Goal: Find specific page/section: Find specific page/section

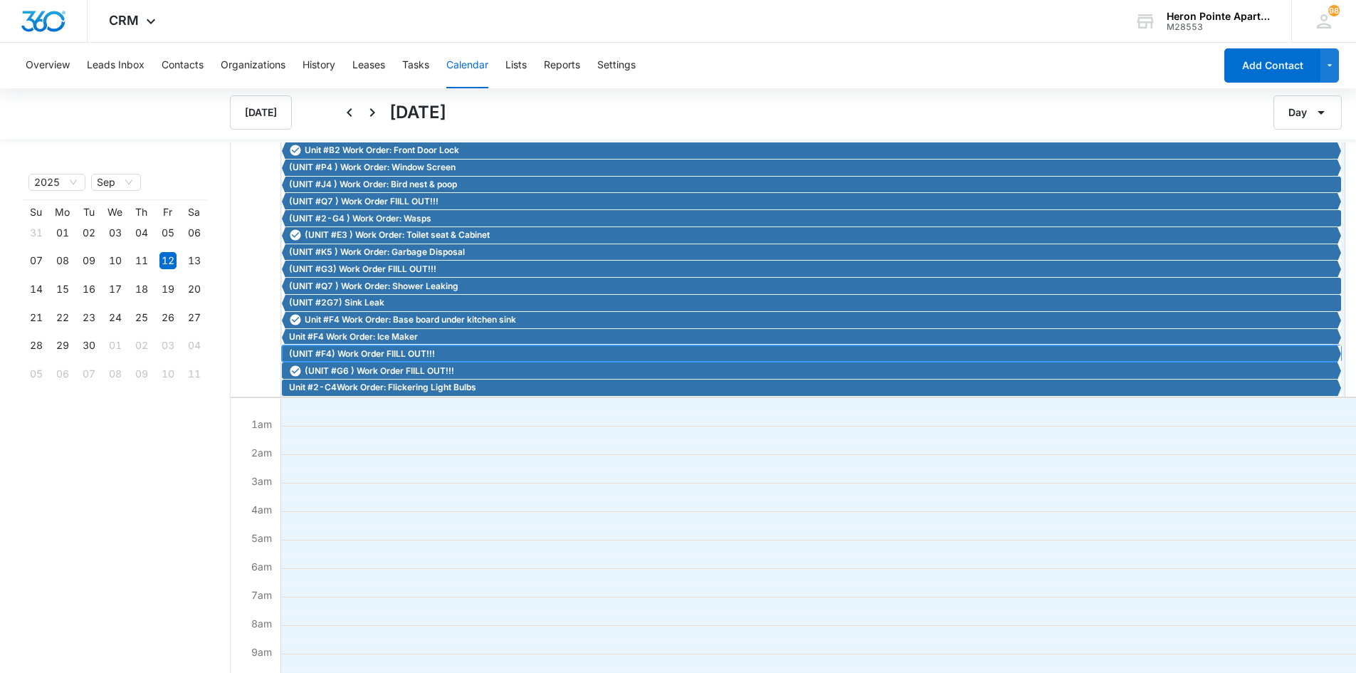
click at [427, 355] on span "(UNIT #F4) Work Order FIILL OUT!!!" at bounding box center [362, 353] width 146 height 13
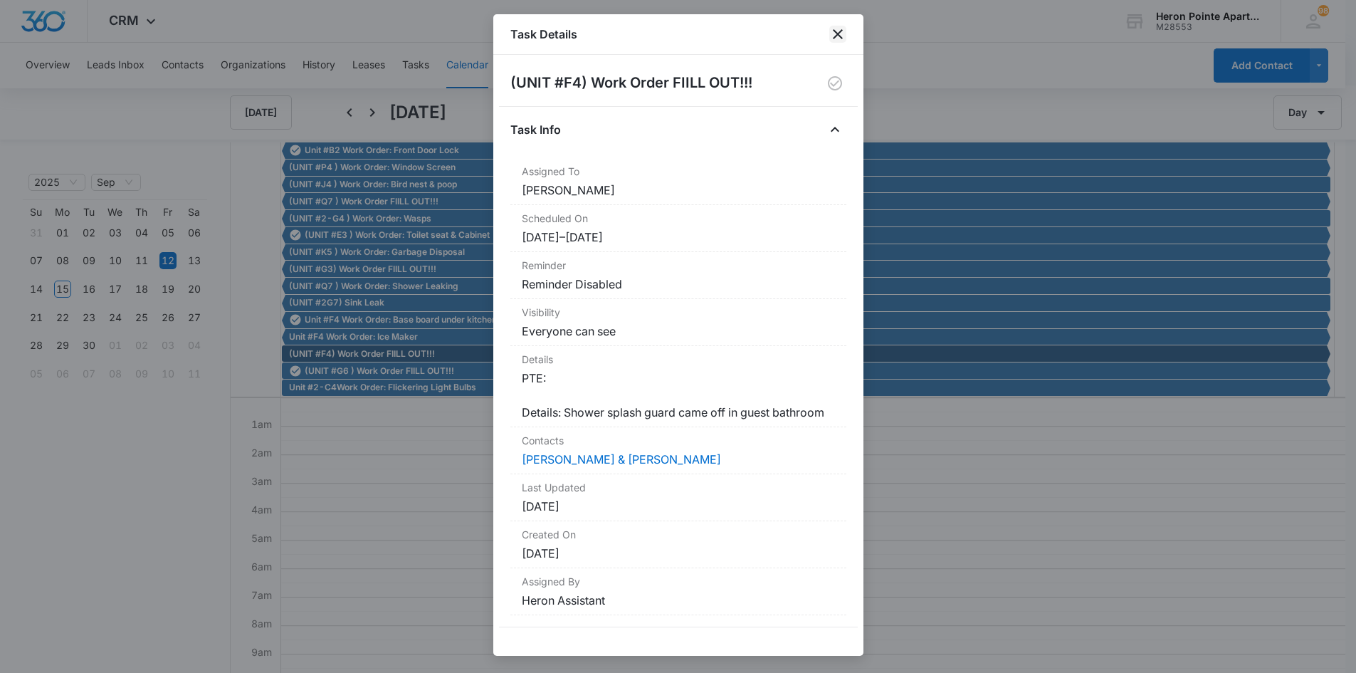
click at [844, 38] on icon "close" at bounding box center [837, 34] width 17 height 17
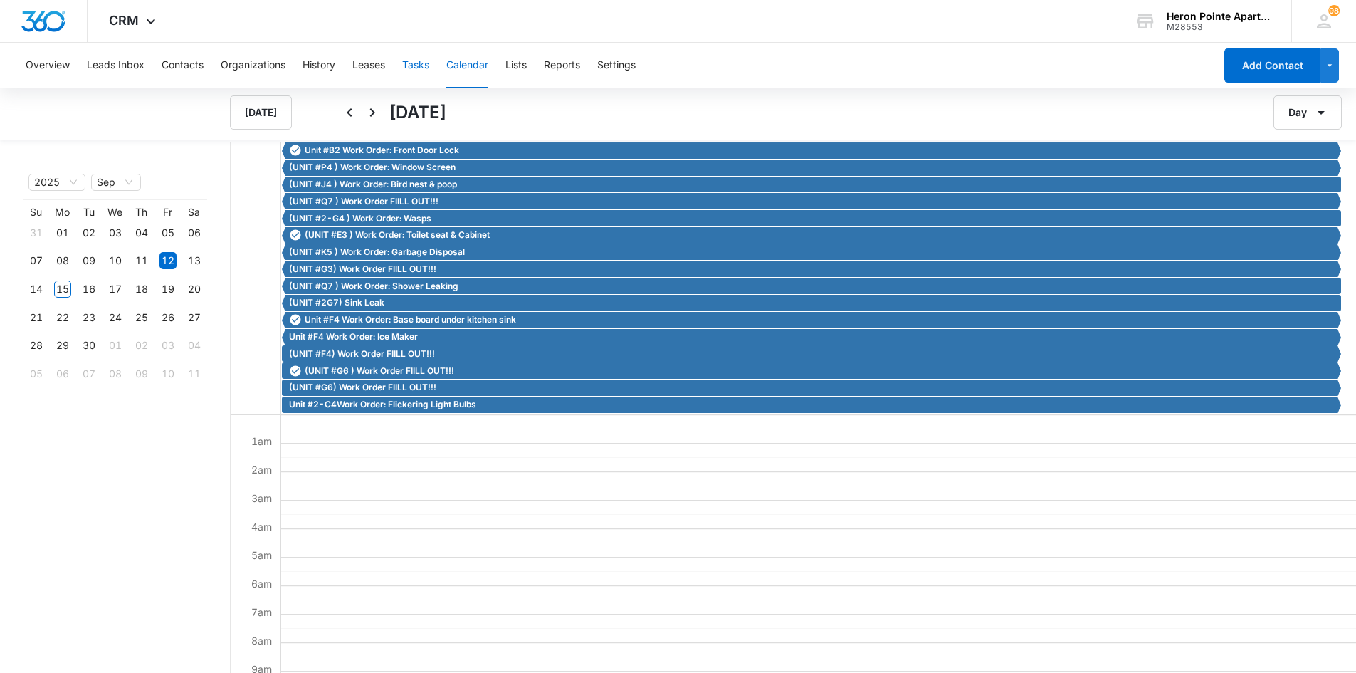
click at [427, 63] on button "Tasks" at bounding box center [415, 66] width 27 height 46
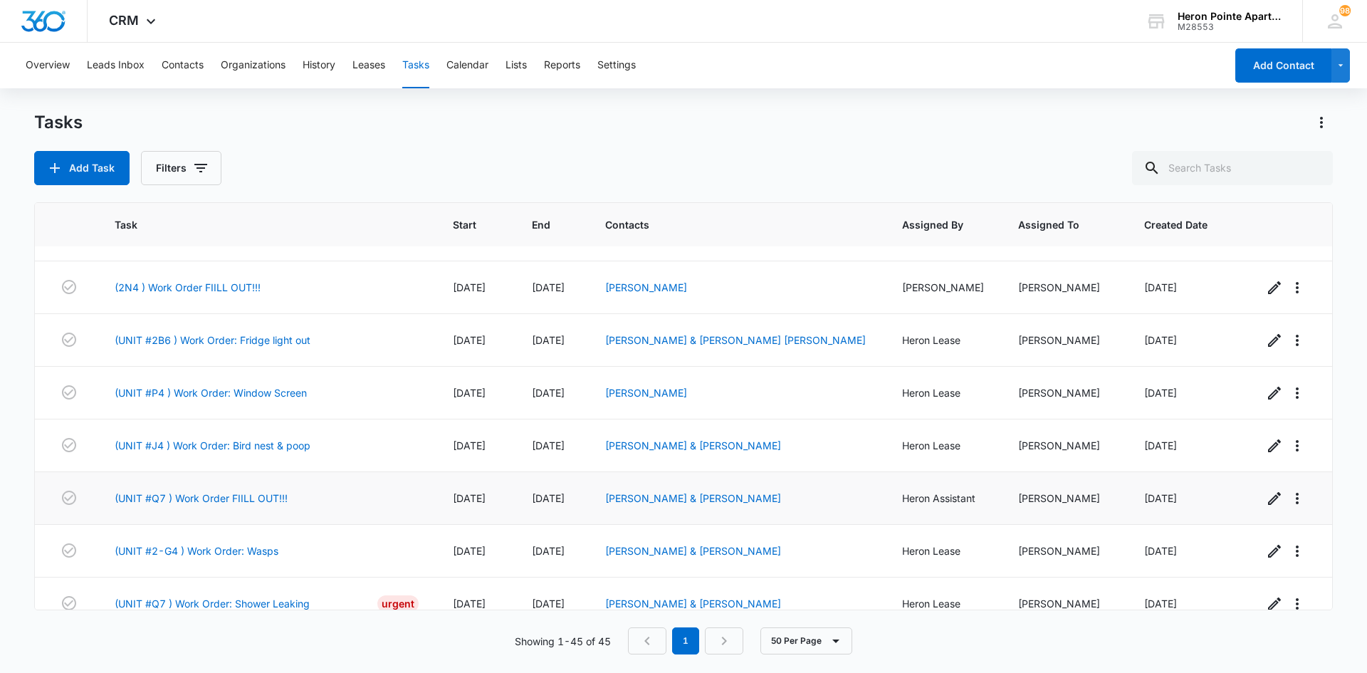
scroll to position [2020, 0]
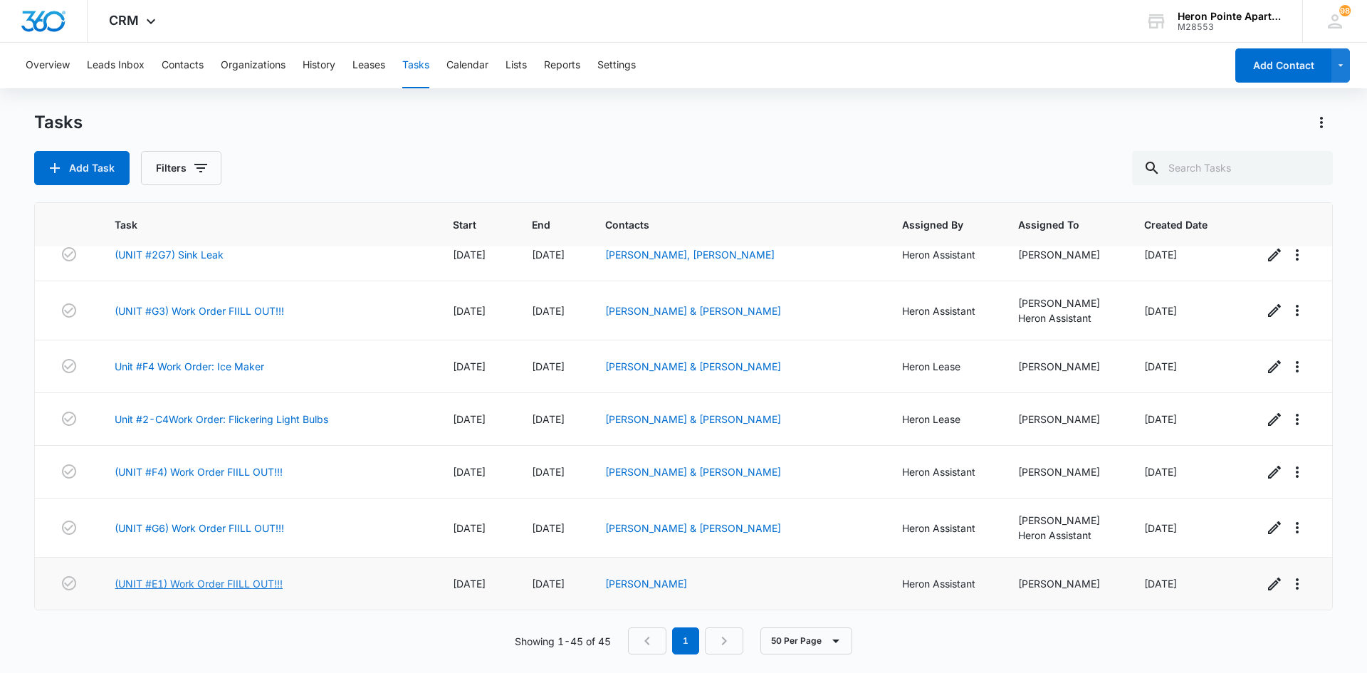
click at [261, 584] on link "(UNIT #E1) Work Order FIILL OUT!!!" at bounding box center [199, 583] width 168 height 15
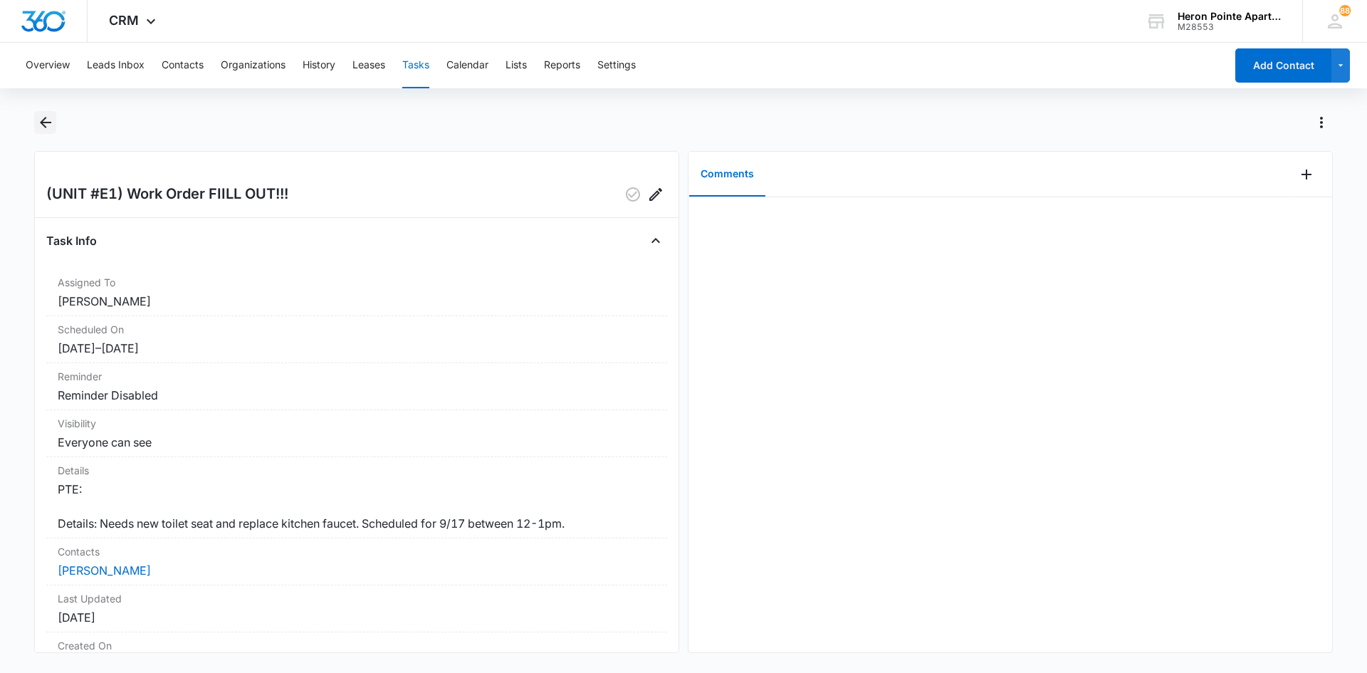
click at [48, 117] on icon "Back" at bounding box center [45, 122] width 17 height 17
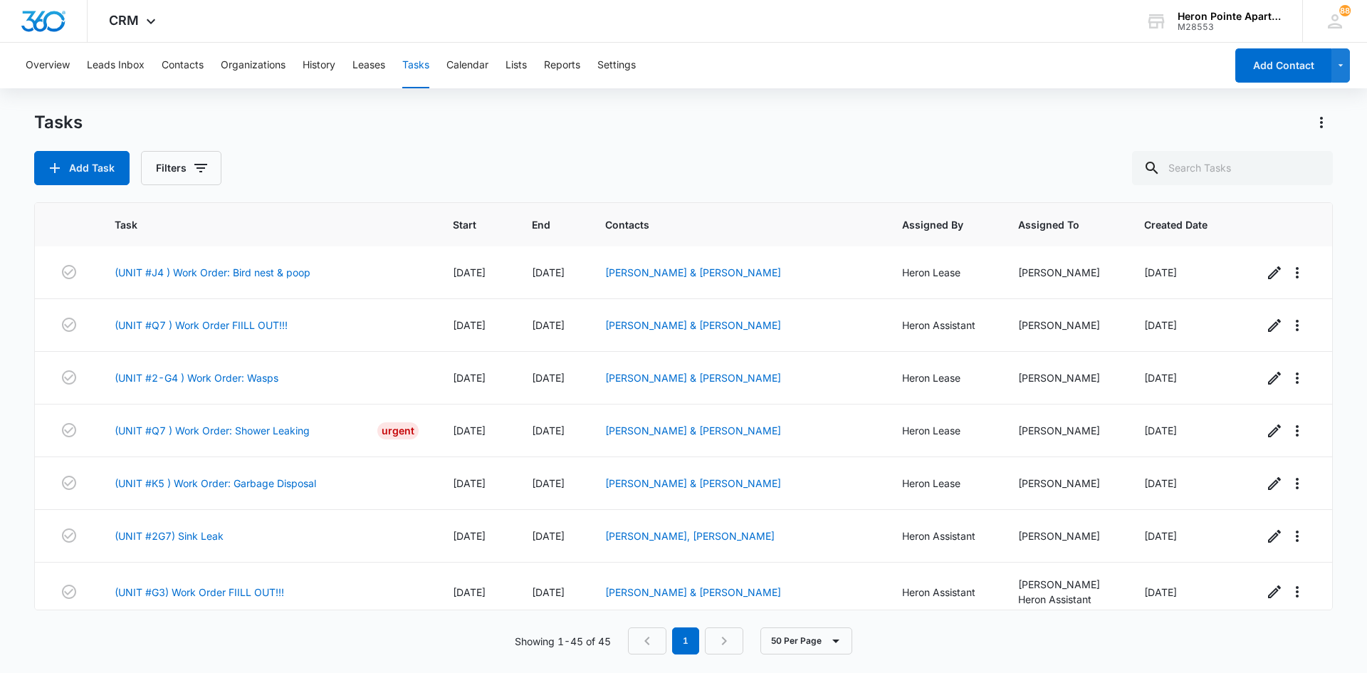
scroll to position [2020, 0]
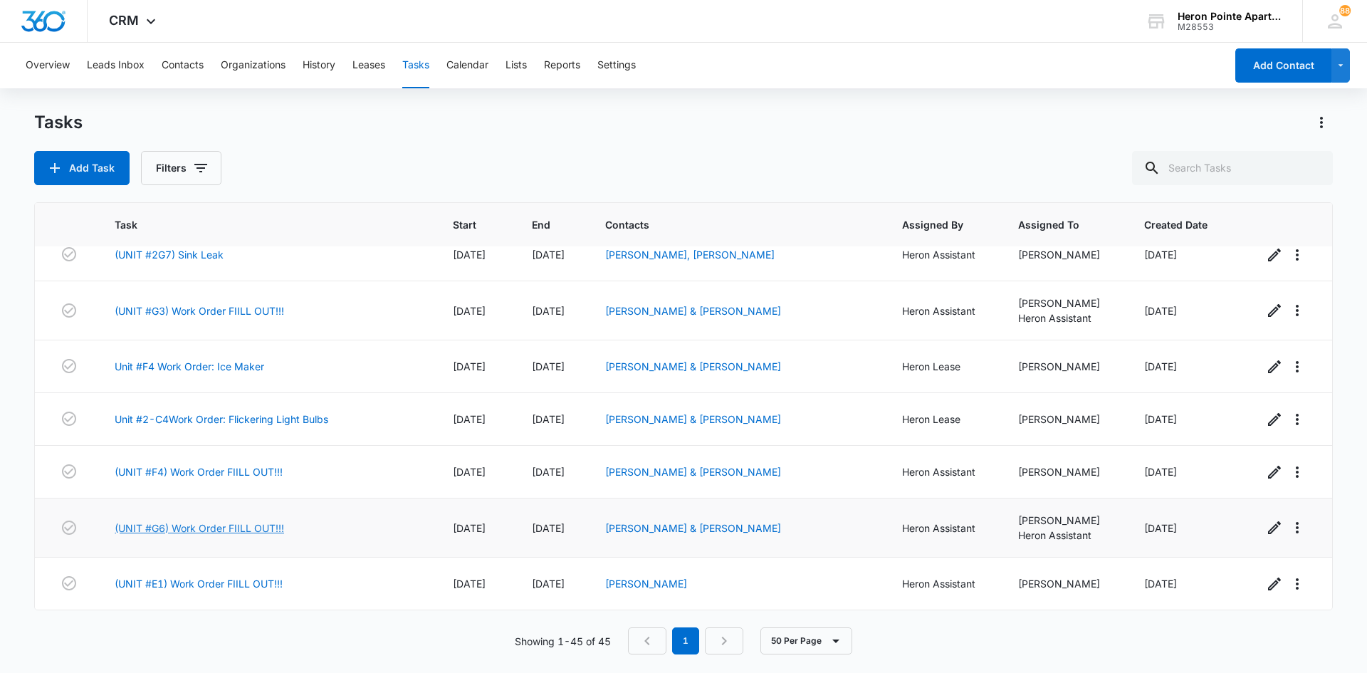
click at [231, 520] on link "(UNIT #G6) Work Order FIILL OUT!!!" at bounding box center [199, 527] width 169 height 15
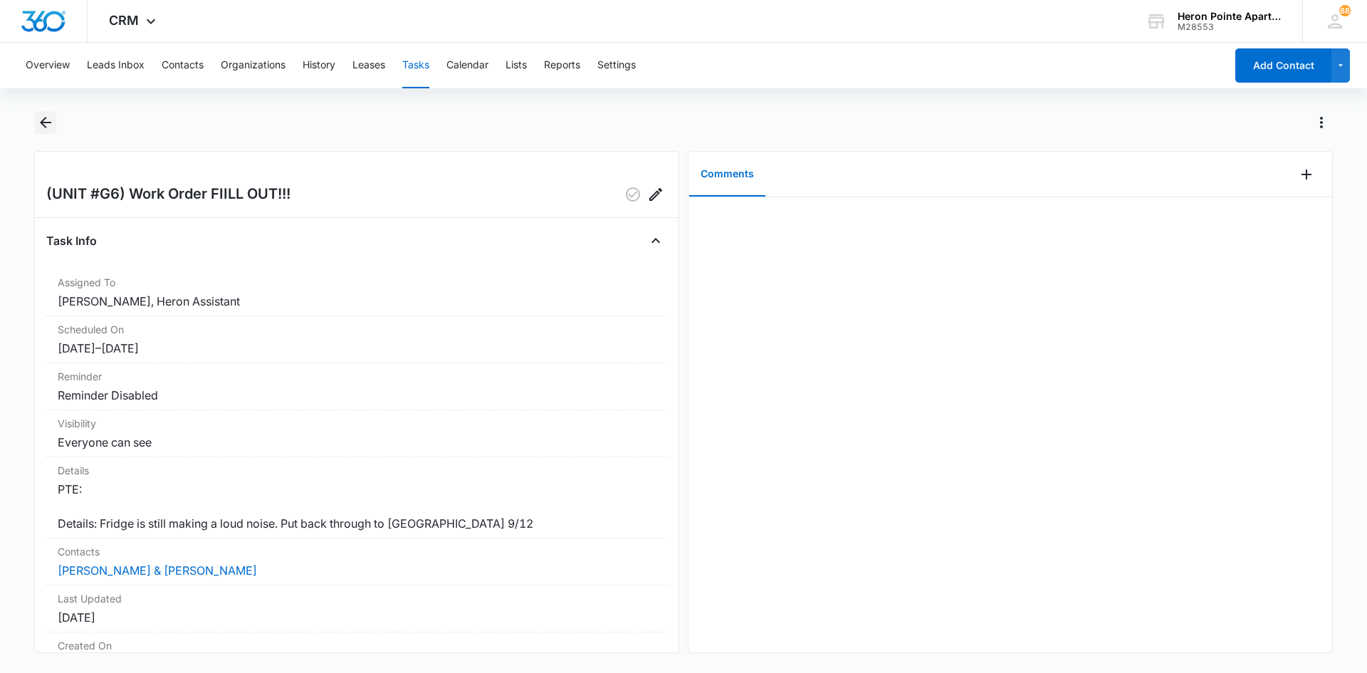
click at [48, 123] on icon "Back" at bounding box center [45, 122] width 11 height 11
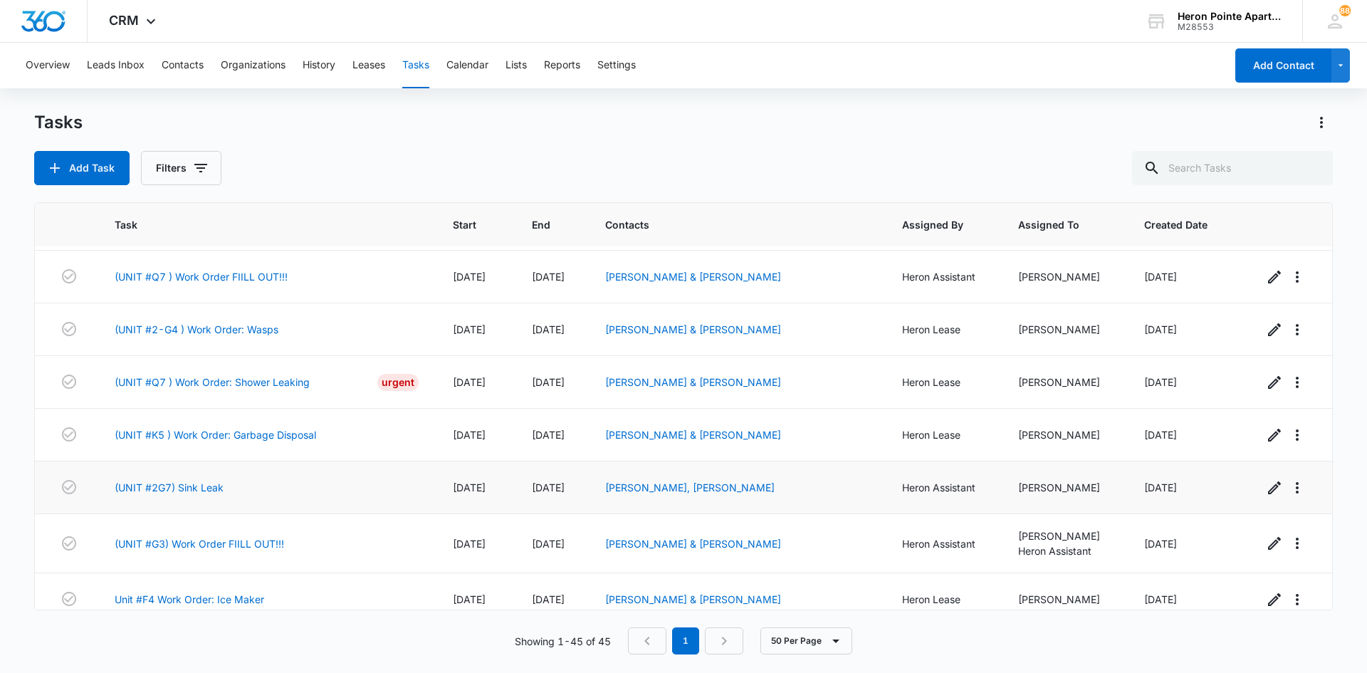
scroll to position [2020, 0]
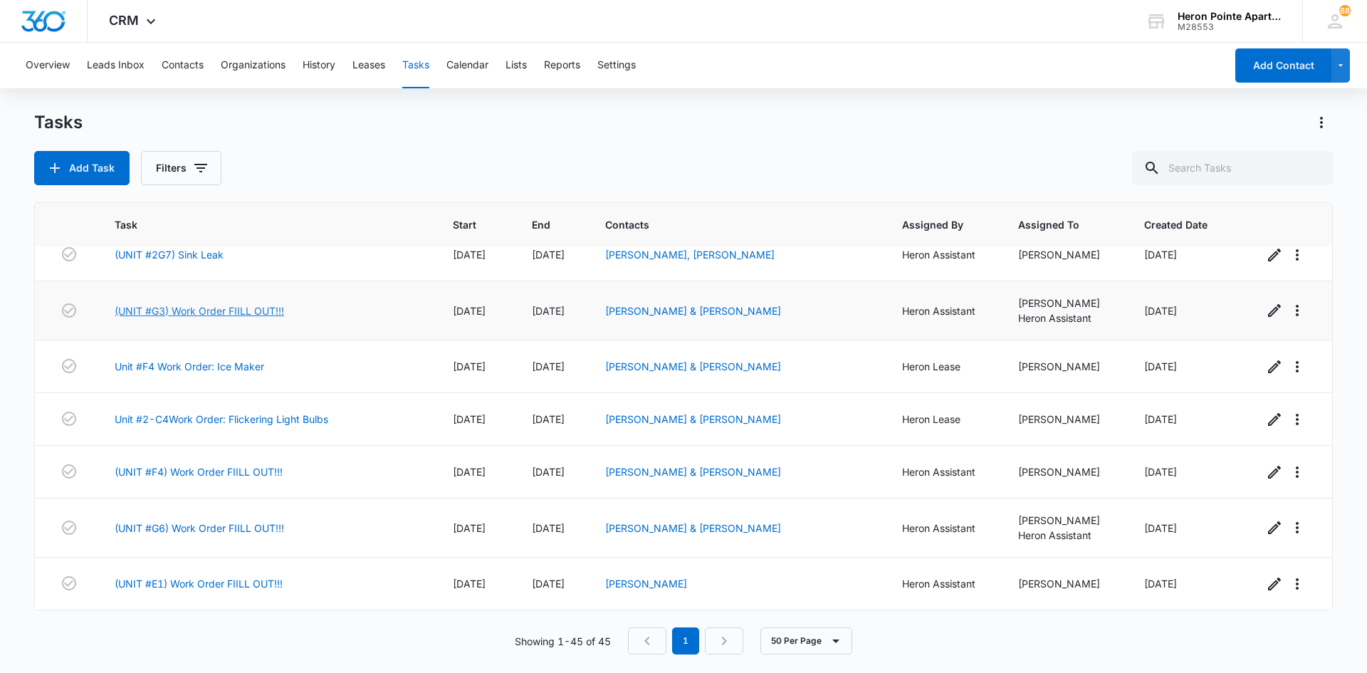
click at [216, 305] on link "(UNIT #G3) Work Order FIILL OUT!!!" at bounding box center [199, 310] width 169 height 15
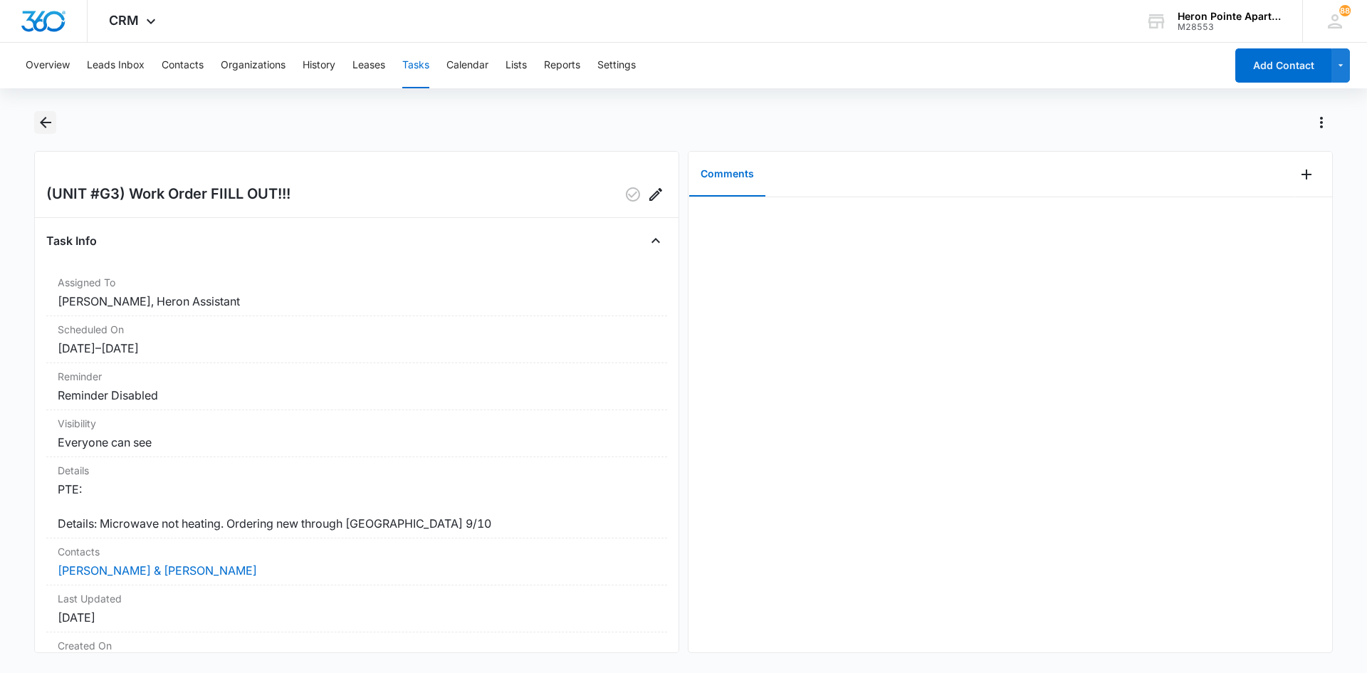
click at [48, 125] on icon "Back" at bounding box center [45, 122] width 17 height 17
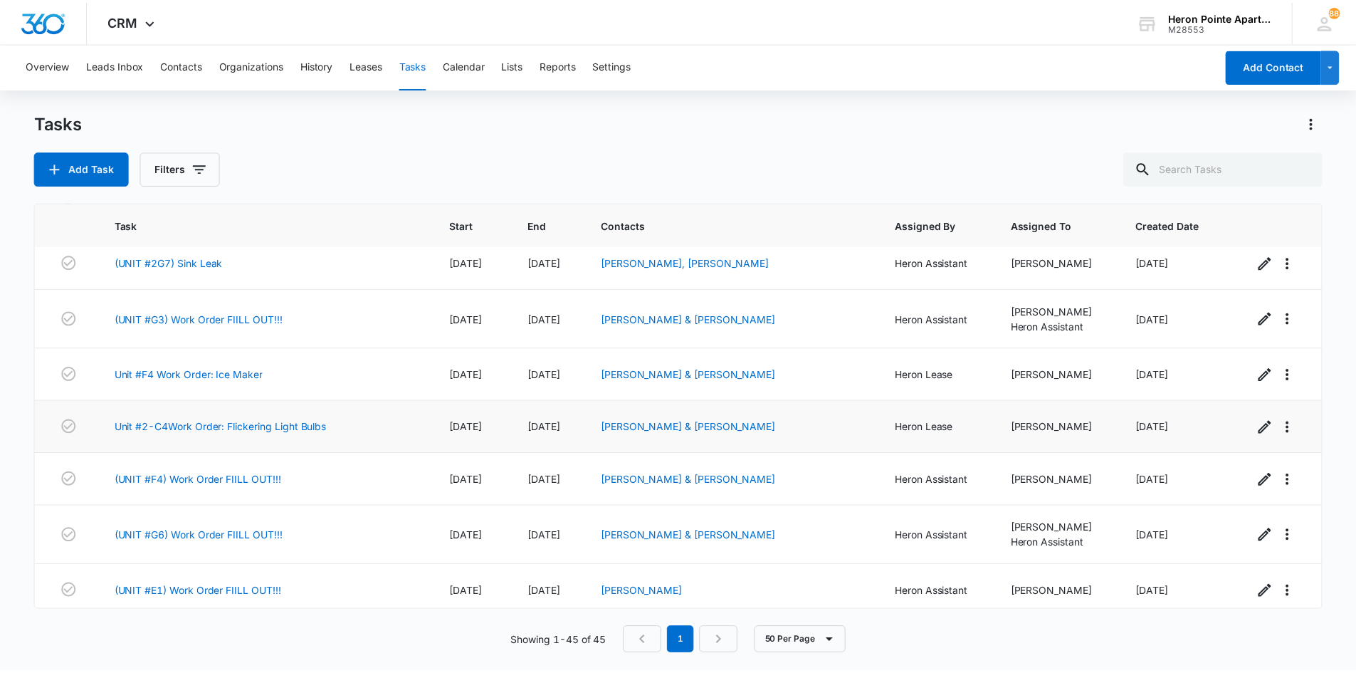
scroll to position [2020, 0]
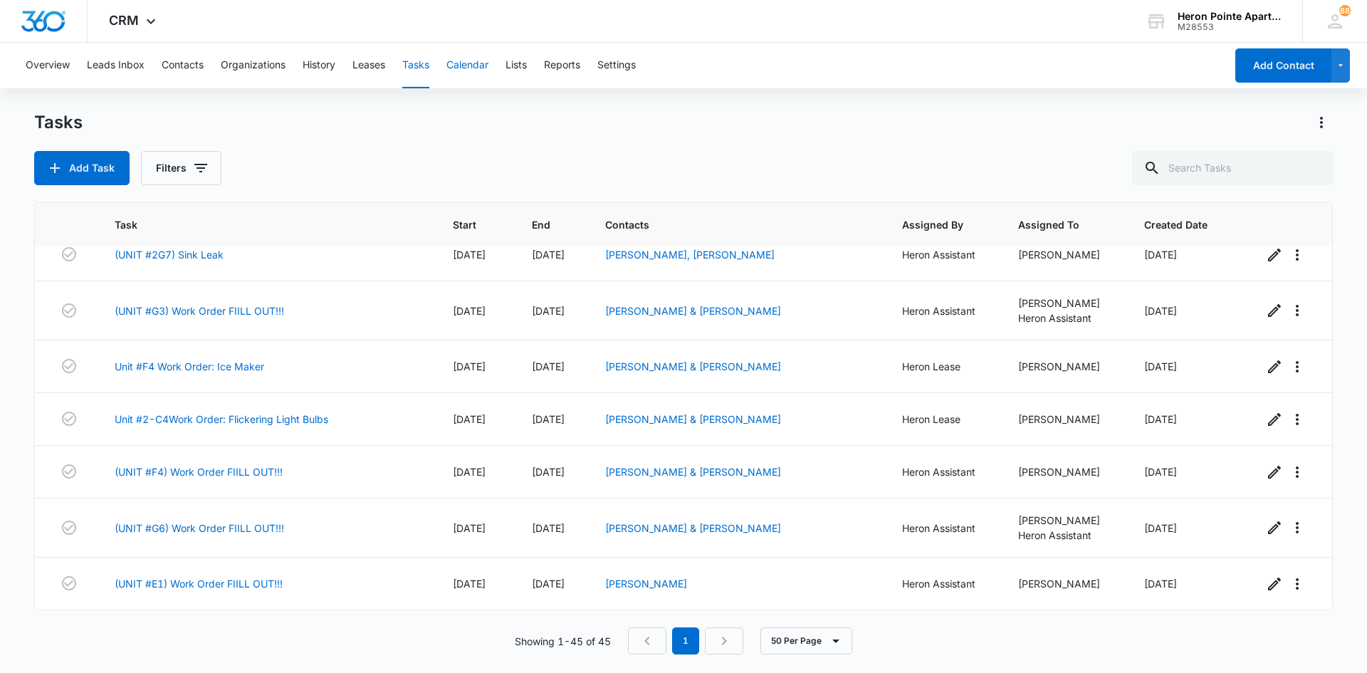
click at [471, 63] on button "Calendar" at bounding box center [467, 66] width 42 height 46
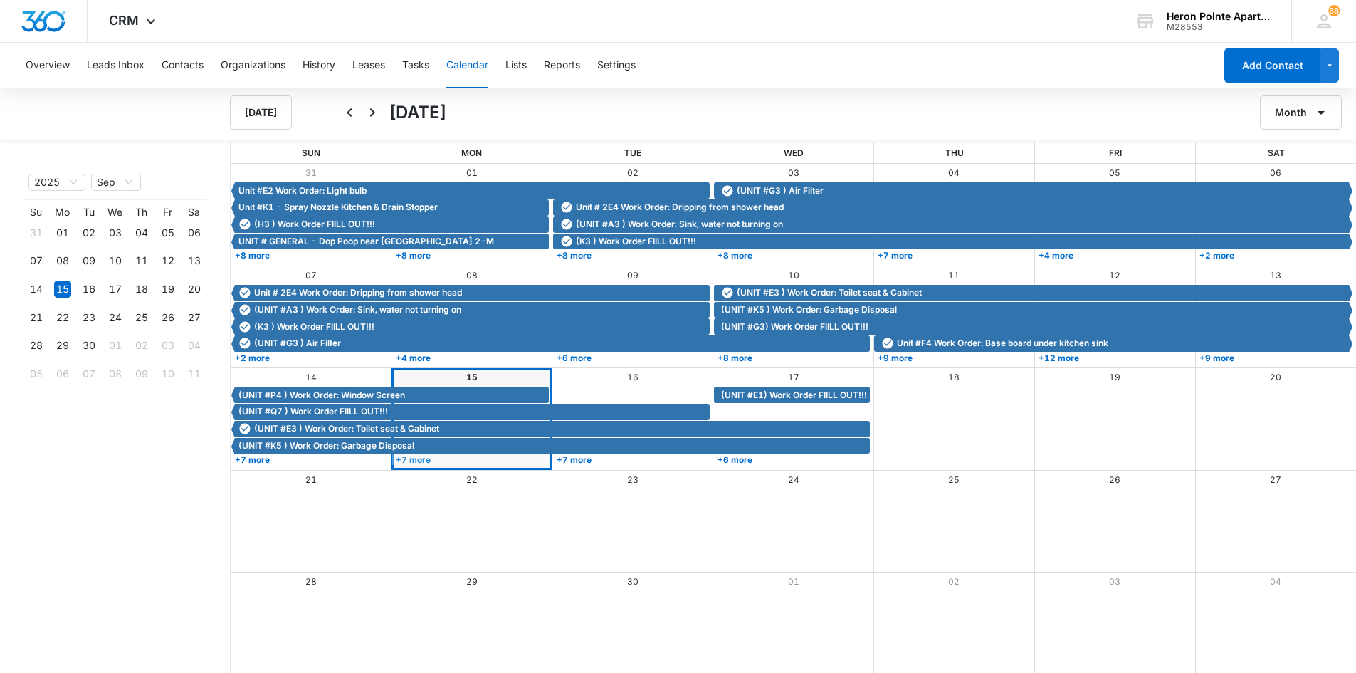
click at [416, 460] on link "+7 more" at bounding box center [470, 459] width 157 height 11
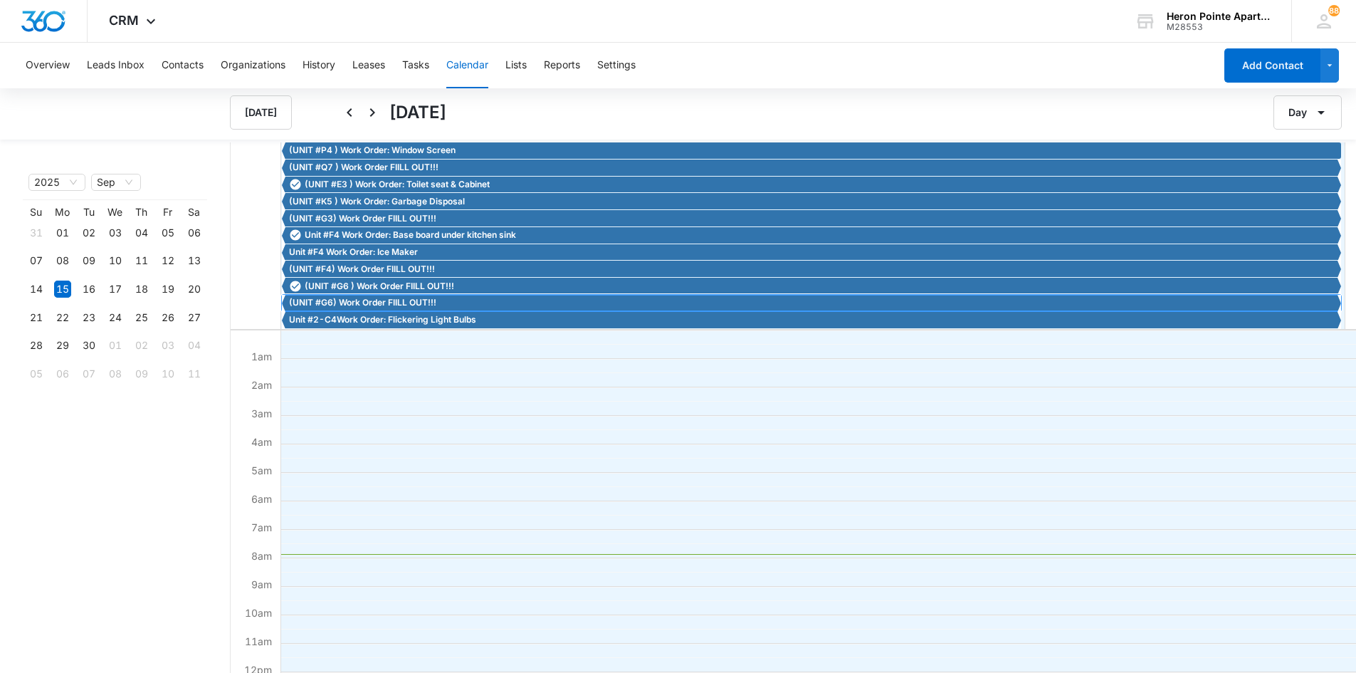
click at [364, 303] on span "(UNIT #G6) Work Order FIILL OUT!!!" at bounding box center [362, 302] width 147 height 13
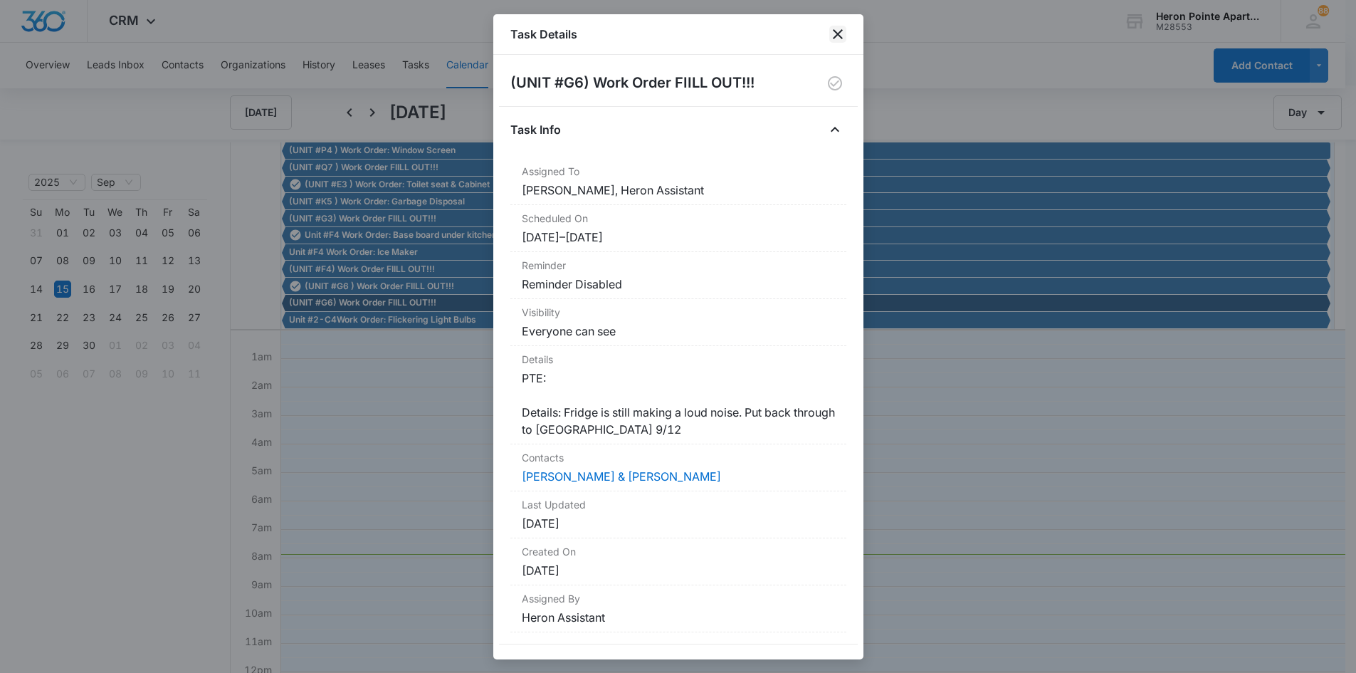
click at [837, 33] on icon "close" at bounding box center [837, 34] width 17 height 17
